Goal: Understand process/instructions: Learn about a topic

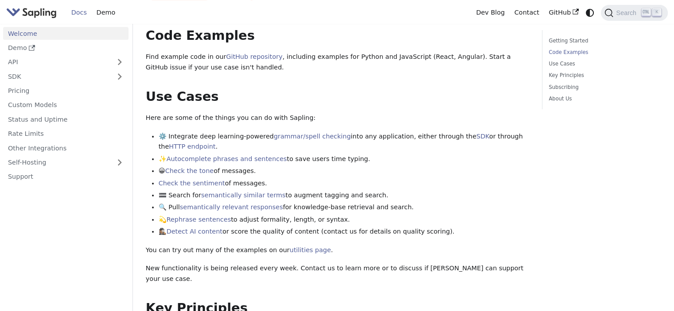
scroll to position [285, 0]
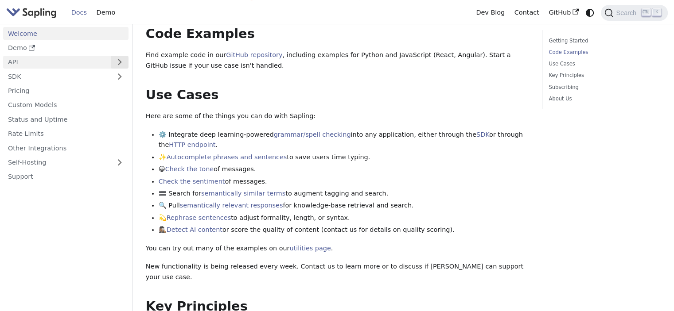
click at [123, 60] on button "Expand sidebar category 'API'" at bounding box center [120, 62] width 18 height 13
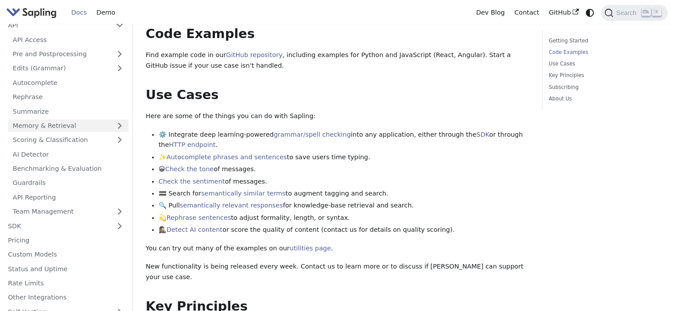
scroll to position [40, 0]
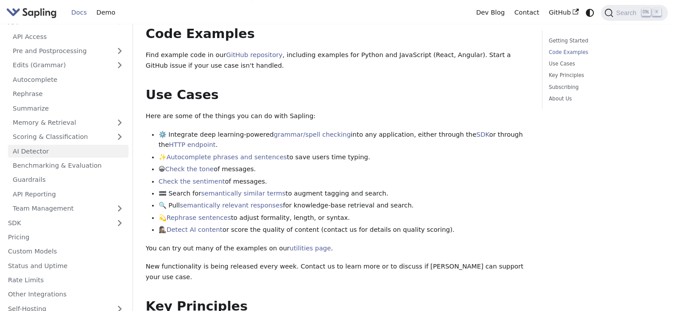
click at [56, 151] on link "AI Detector" at bounding box center [68, 151] width 120 height 13
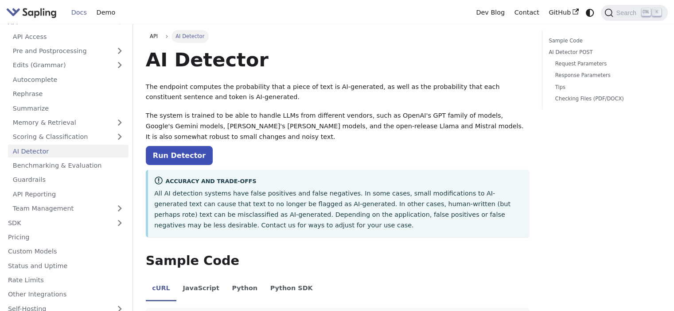
scroll to position [67, 0]
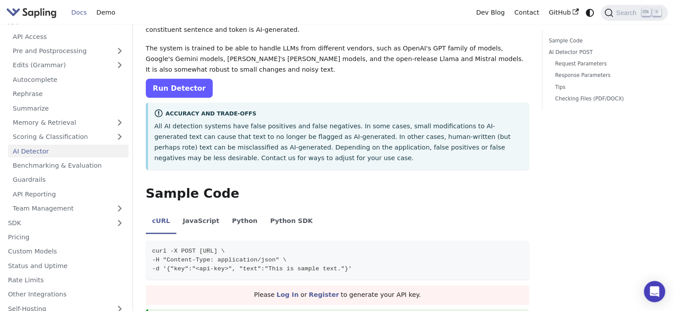
click at [184, 93] on link "Run Detector" at bounding box center [179, 88] width 67 height 19
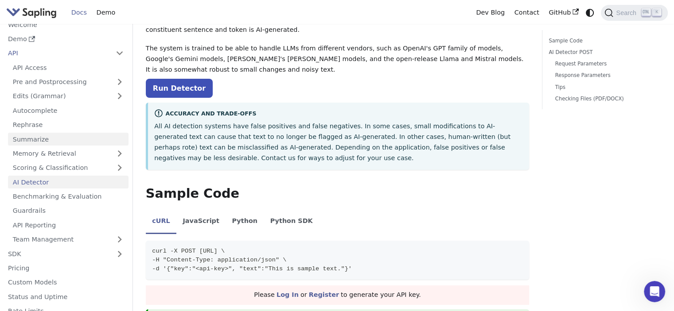
scroll to position [8, 0]
click at [48, 125] on link "Rephrase" at bounding box center [68, 125] width 120 height 13
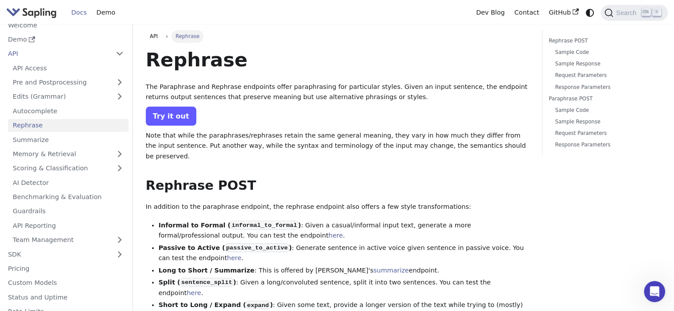
click at [174, 121] on link "Try it out" at bounding box center [171, 116] width 50 height 19
